Goal: Task Accomplishment & Management: Manage account settings

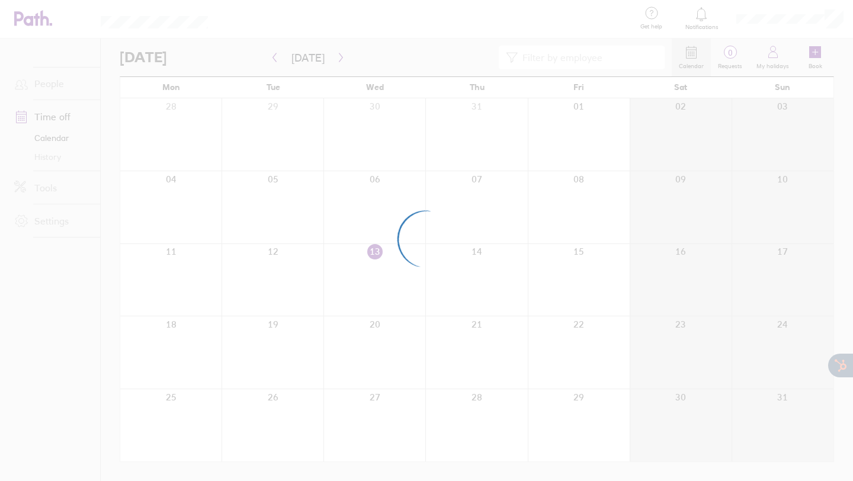
click at [603, 15] on div at bounding box center [426, 240] width 853 height 481
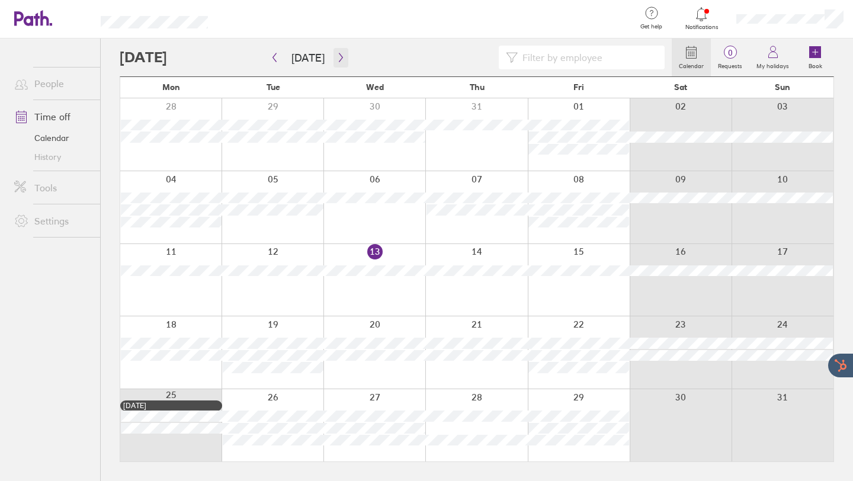
click at [336, 53] on icon "button" at bounding box center [340, 57] width 9 height 9
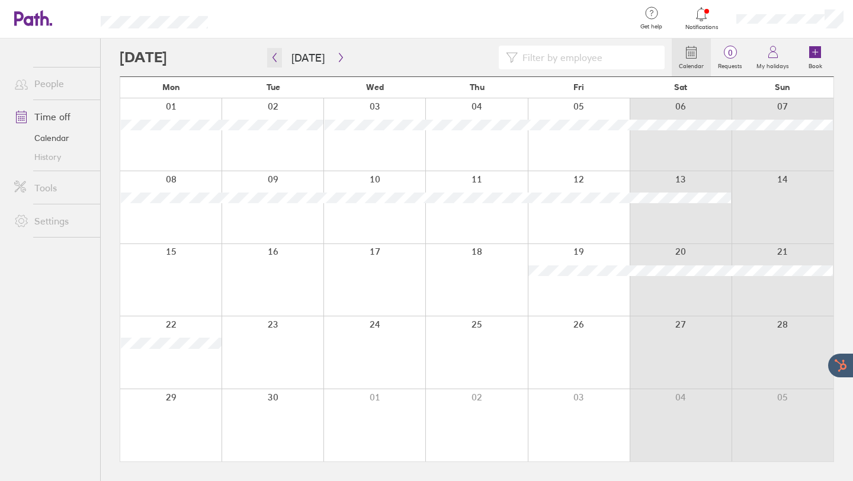
click at [277, 59] on icon "button" at bounding box center [274, 57] width 9 height 9
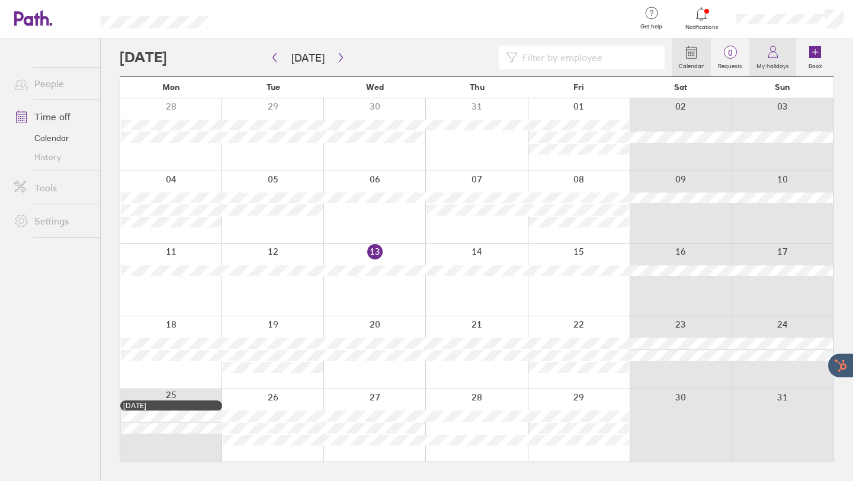
click at [773, 63] on label "My holidays" at bounding box center [772, 64] width 47 height 11
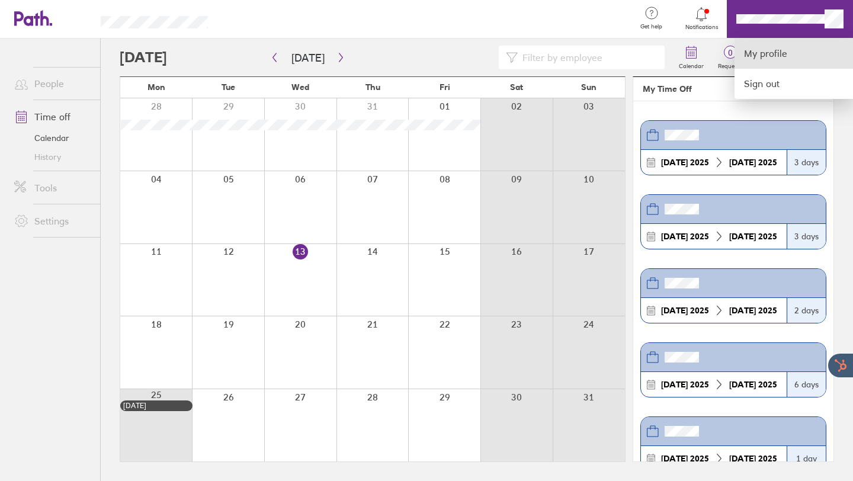
click at [759, 56] on link "My profile" at bounding box center [793, 53] width 118 height 30
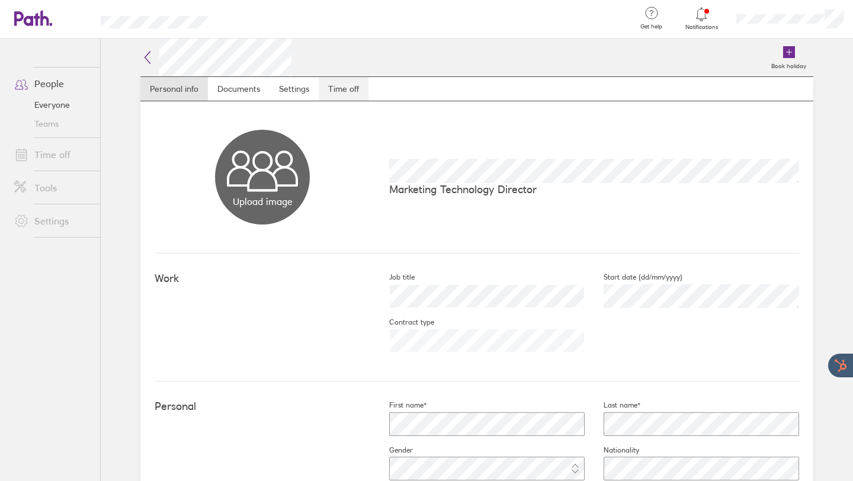
click at [341, 87] on link "Time off" at bounding box center [344, 89] width 50 height 24
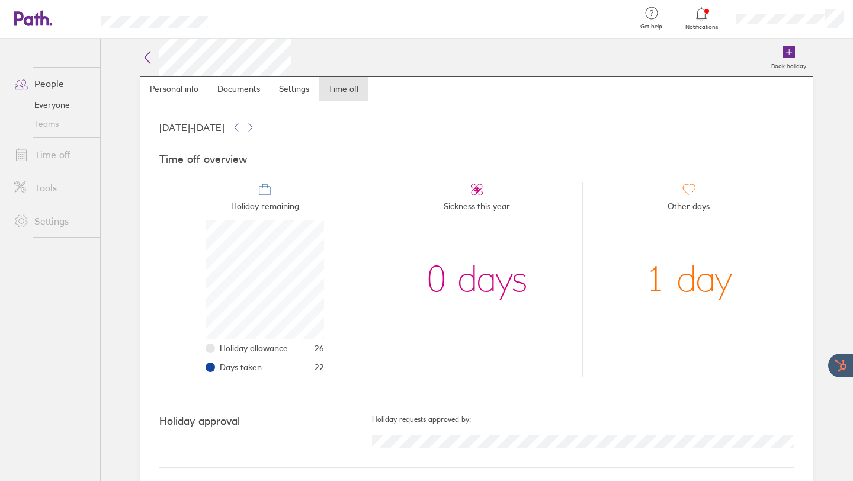
scroll to position [6, 0]
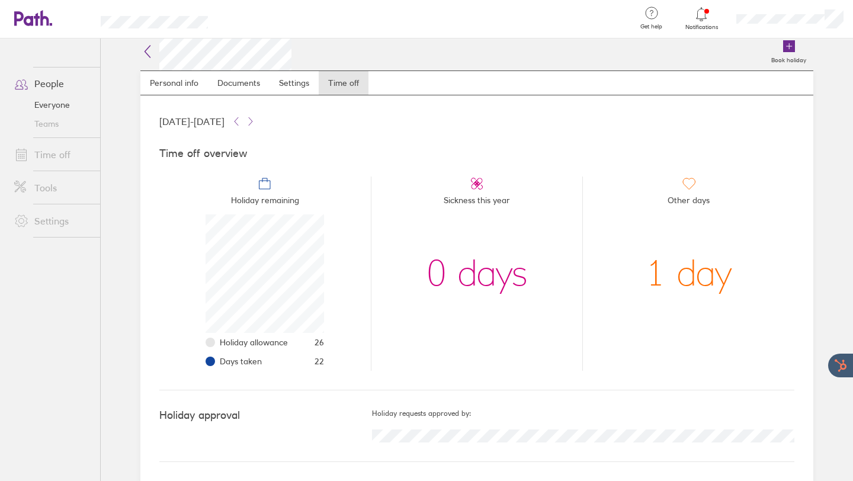
click at [148, 49] on icon at bounding box center [147, 51] width 14 height 14
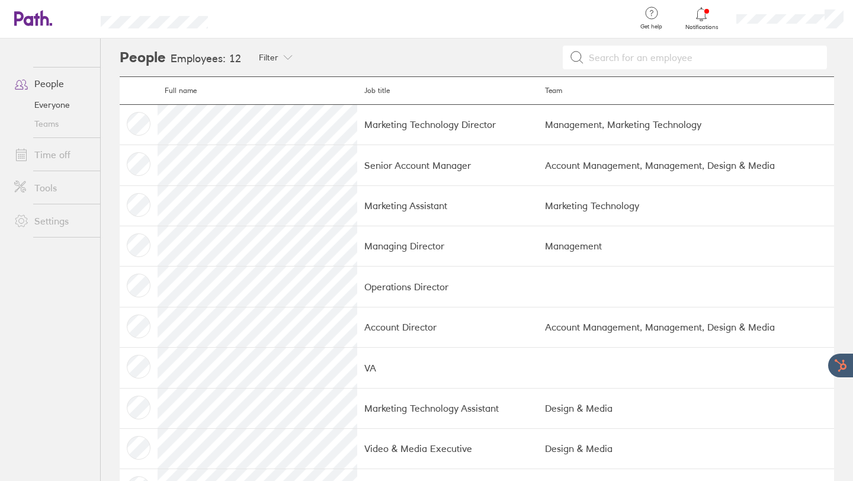
click at [41, 21] on icon at bounding box center [44, 17] width 9 height 15
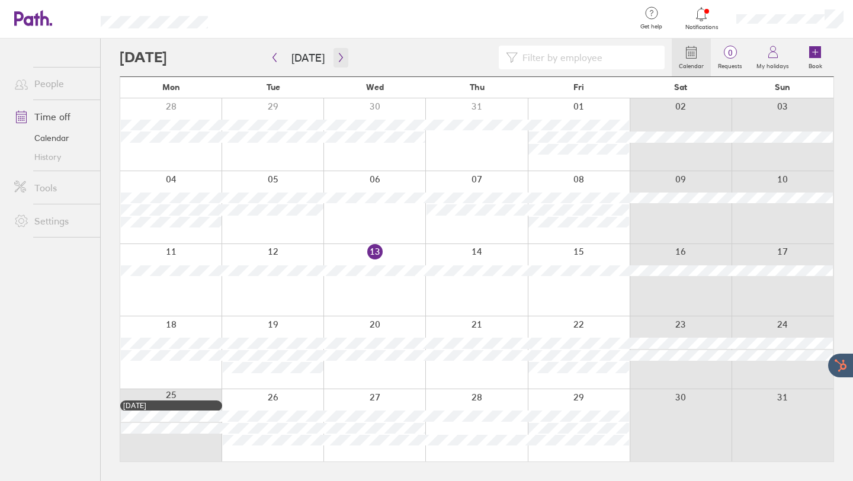
click at [339, 59] on icon "button" at bounding box center [341, 57] width 4 height 9
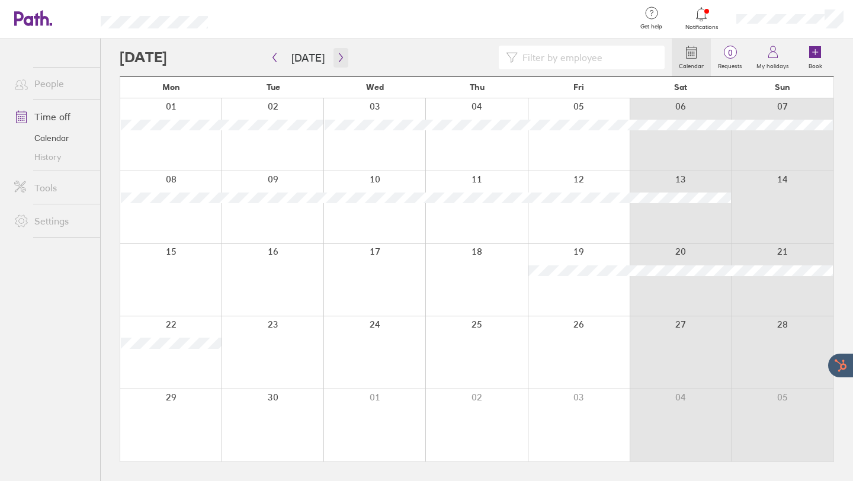
click at [339, 59] on icon "button" at bounding box center [341, 57] width 4 height 9
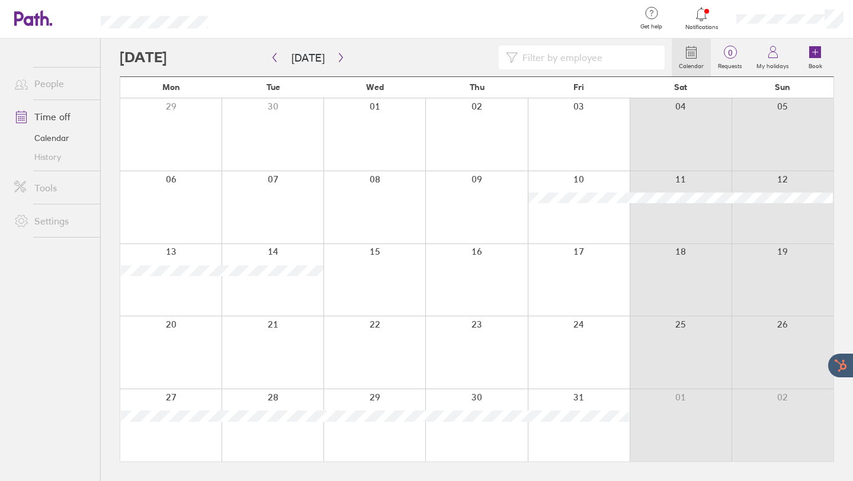
click at [563, 358] on div at bounding box center [579, 352] width 102 height 72
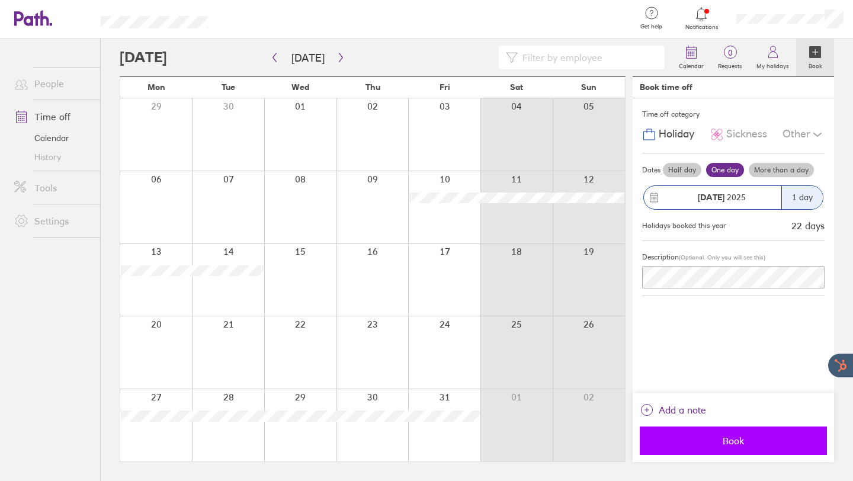
click at [727, 441] on span "Book" at bounding box center [733, 440] width 171 height 11
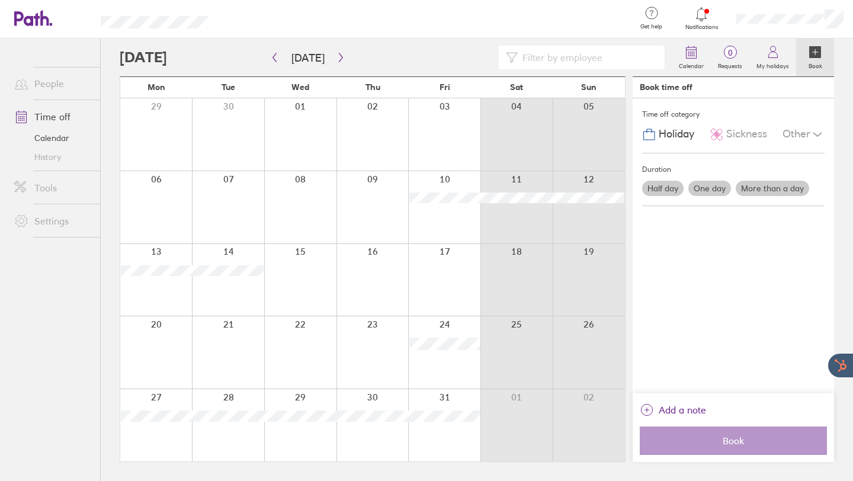
click at [161, 393] on div at bounding box center [156, 425] width 72 height 72
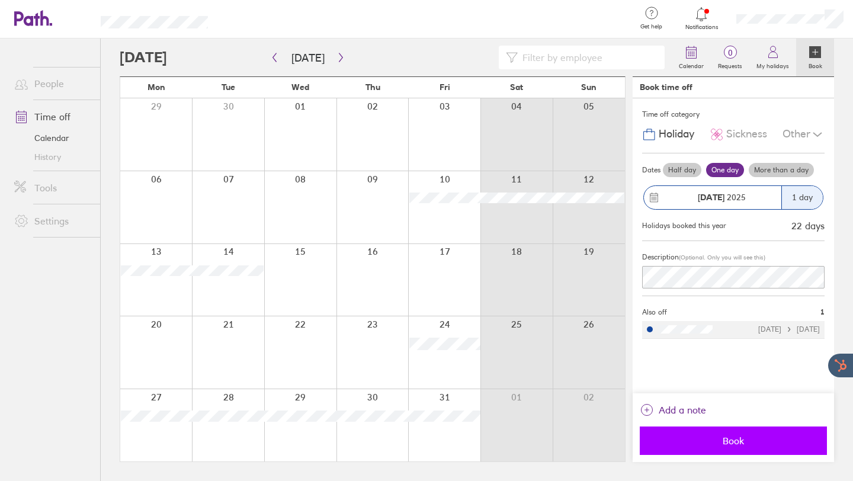
click at [708, 439] on span "Book" at bounding box center [733, 440] width 171 height 11
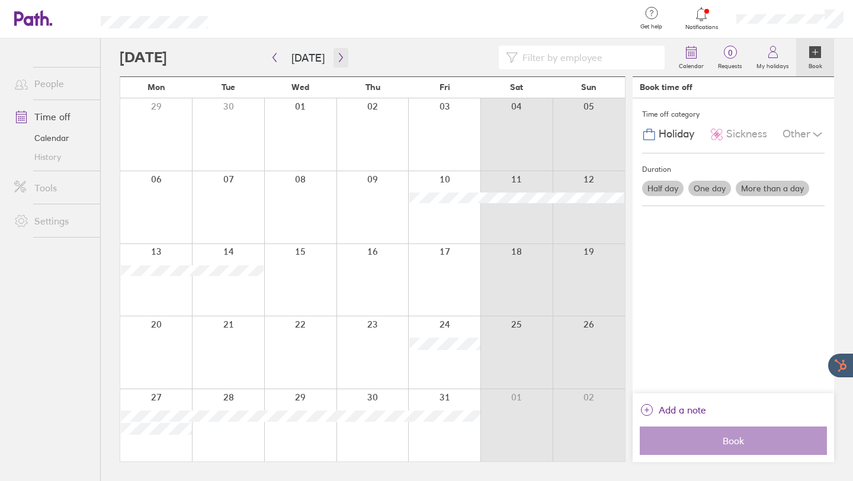
click at [338, 60] on icon "button" at bounding box center [340, 57] width 9 height 9
click at [272, 58] on icon "button" at bounding box center [274, 57] width 9 height 9
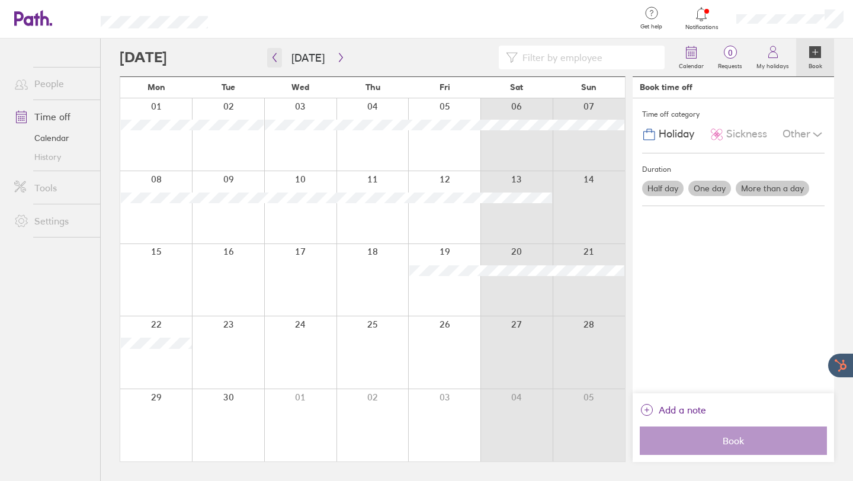
click at [272, 58] on icon "button" at bounding box center [274, 57] width 9 height 9
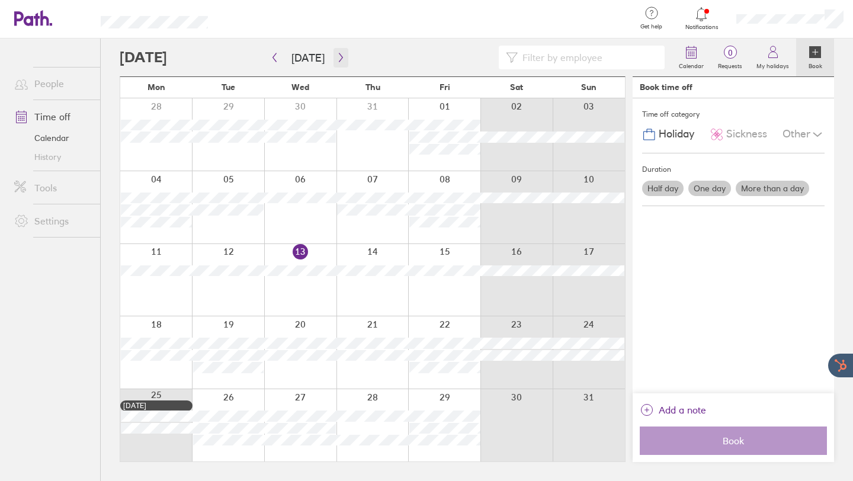
click at [339, 58] on icon "button" at bounding box center [340, 57] width 9 height 9
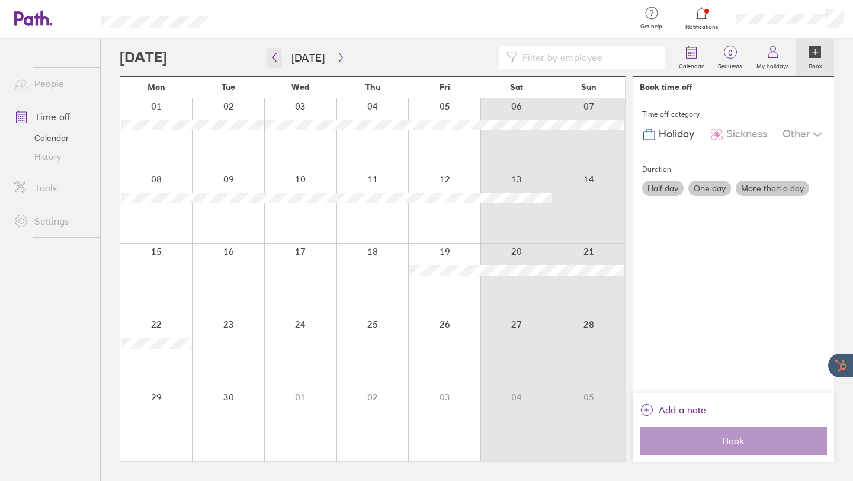
click at [274, 58] on icon "button" at bounding box center [274, 57] width 9 height 9
